Goal: Download file/media

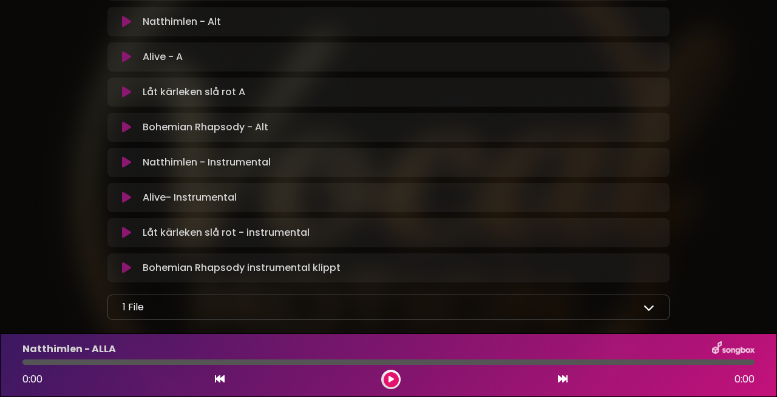
scroll to position [626, 0]
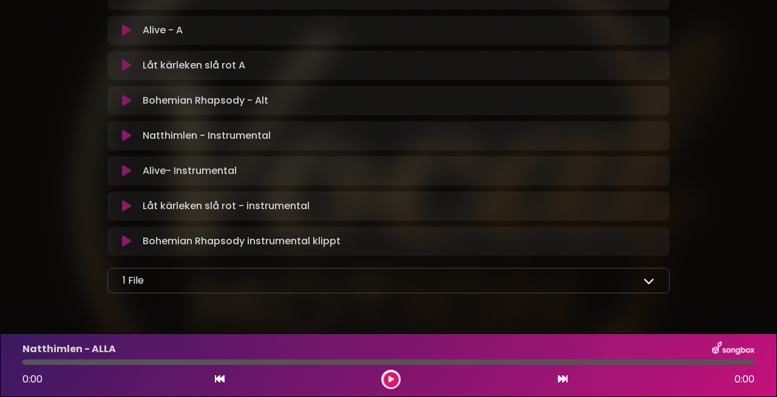
click at [311, 274] on div "1 File" at bounding box center [388, 281] width 531 height 15
click at [141, 274] on p "1 File" at bounding box center [133, 281] width 21 height 15
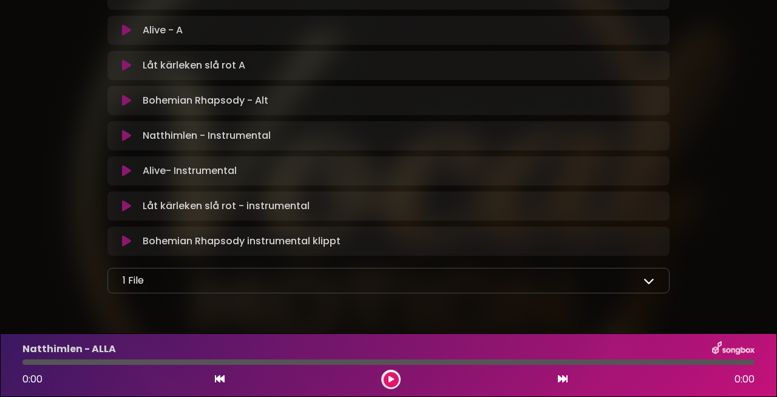
click at [132, 274] on p "1 File" at bounding box center [133, 281] width 21 height 15
click at [172, 274] on div "1 File" at bounding box center [388, 281] width 531 height 15
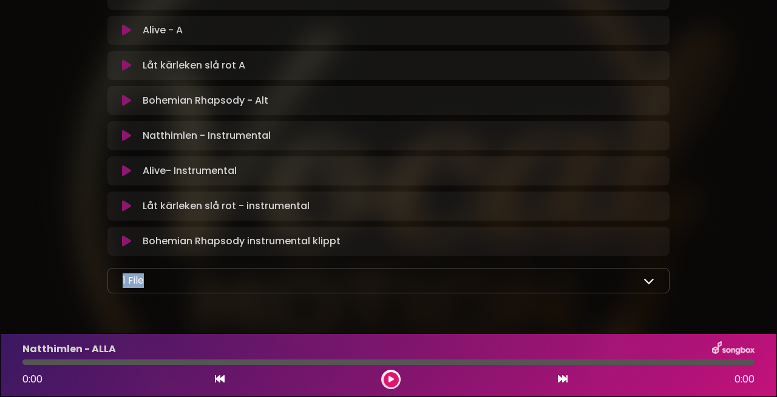
click at [137, 274] on p "1 File" at bounding box center [133, 281] width 21 height 15
click at [184, 274] on div "1 File" at bounding box center [388, 281] width 531 height 15
click at [725, 349] on img at bounding box center [733, 350] width 42 height 16
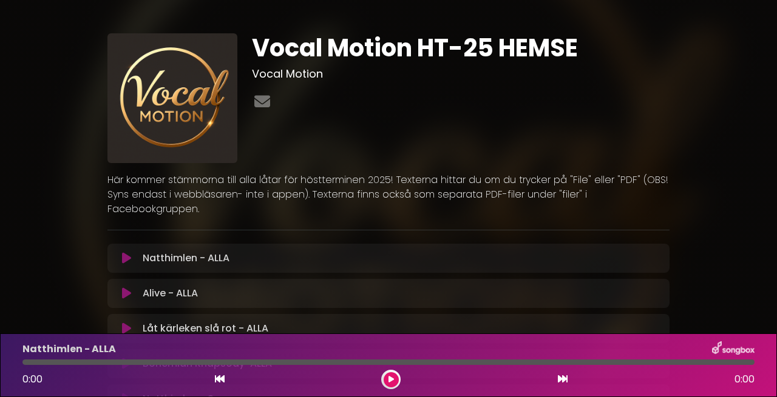
scroll to position [8, 0]
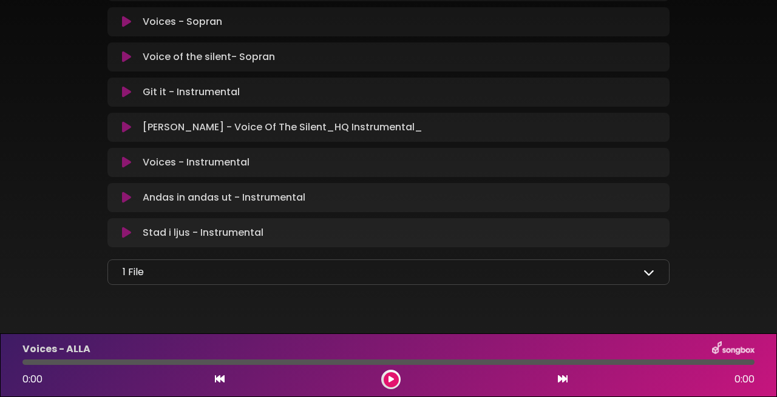
scroll to position [889, 0]
